Goal: Find specific page/section: Find specific page/section

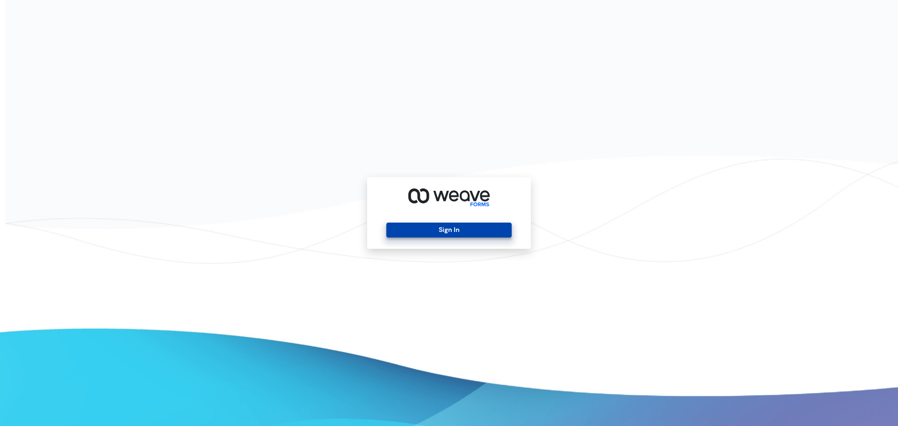
click at [408, 232] on button "Sign In" at bounding box center [448, 230] width 125 height 15
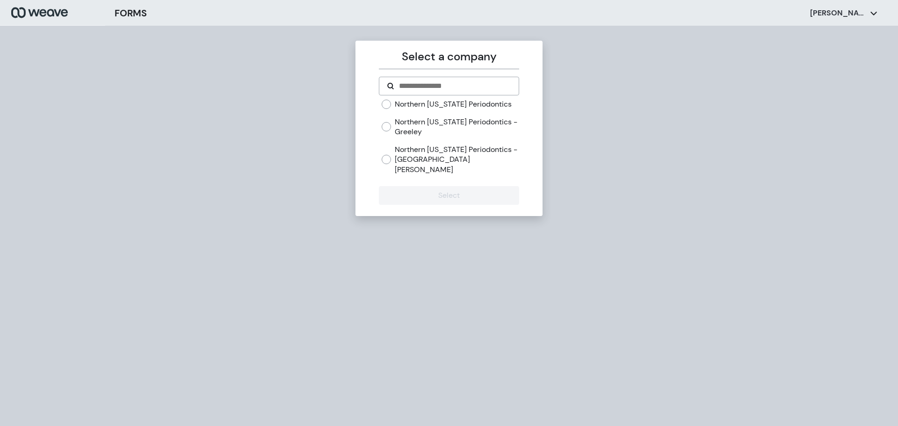
click at [422, 123] on label "Northern [US_STATE] Periodontics - Greeley" at bounding box center [457, 127] width 124 height 20
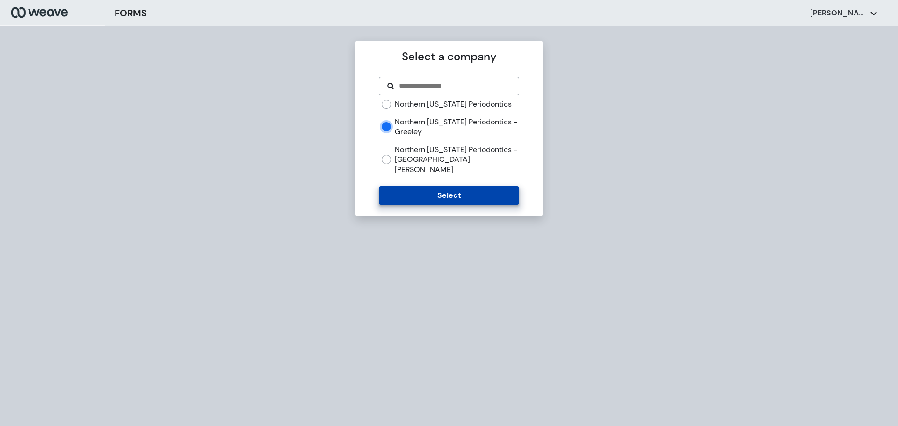
click at [430, 186] on button "Select" at bounding box center [449, 195] width 140 height 19
